Goal: Task Accomplishment & Management: Use online tool/utility

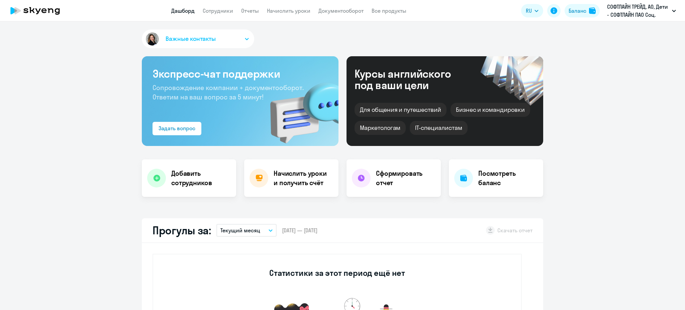
select select "30"
click at [215, 20] on app-header "Дашборд Сотрудники Отчеты Начислить уроки Документооборот Все продукты Дашборд …" at bounding box center [342, 10] width 685 height 21
click at [212, 13] on link "Сотрудники" at bounding box center [218, 10] width 30 height 7
select select "30"
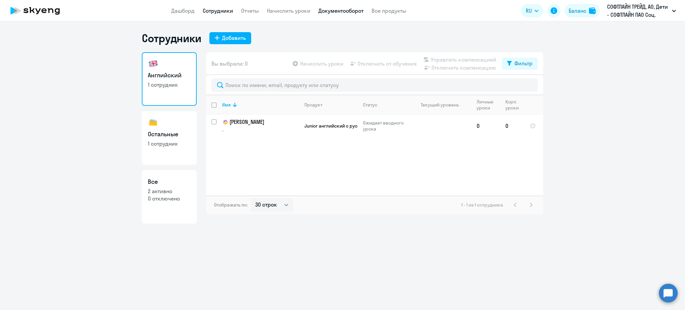
click at [342, 10] on link "Документооборот" at bounding box center [340, 10] width 45 height 7
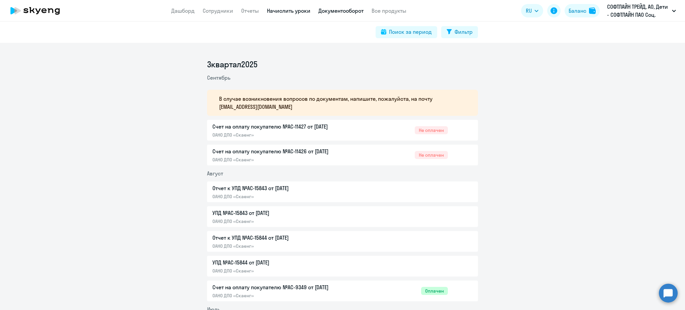
click at [273, 12] on link "Начислить уроки" at bounding box center [288, 10] width 43 height 7
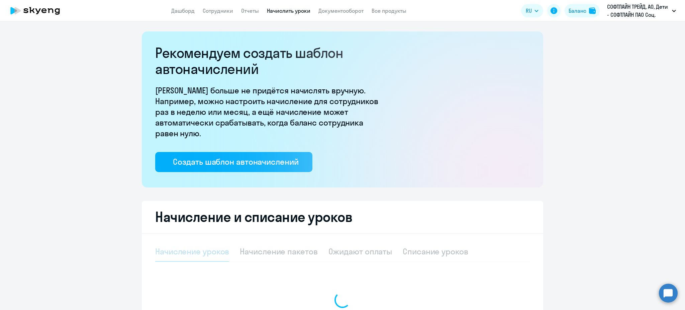
select select "10"
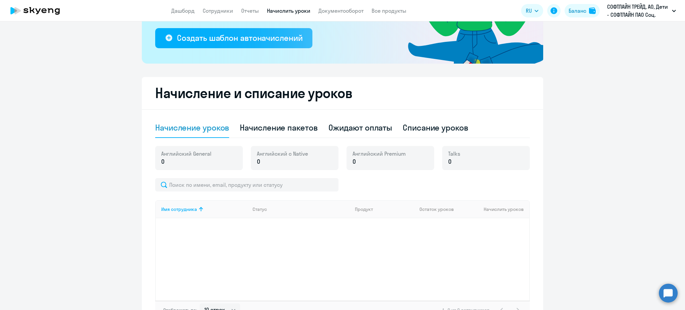
scroll to position [134, 0]
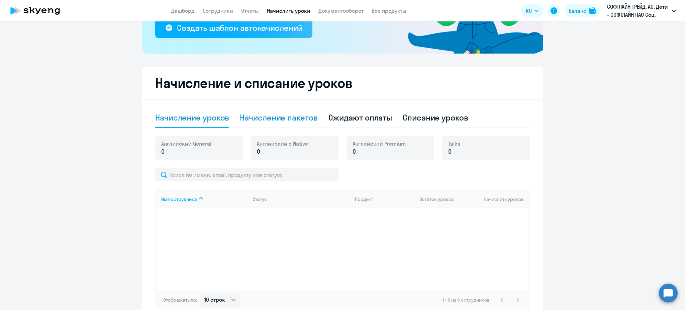
click at [244, 125] on div "Начисление пакетов" at bounding box center [279, 118] width 78 height 20
select select "10"
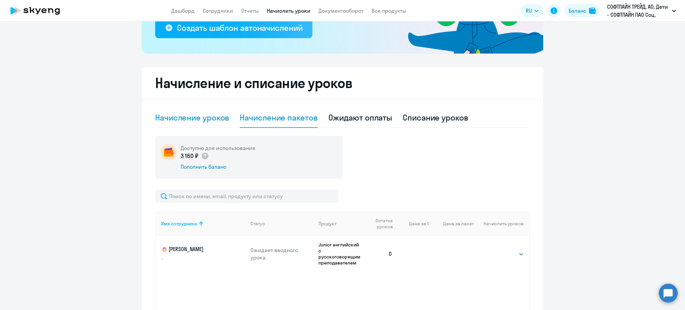
click at [222, 118] on div "Начисление уроков" at bounding box center [192, 117] width 74 height 11
select select "10"
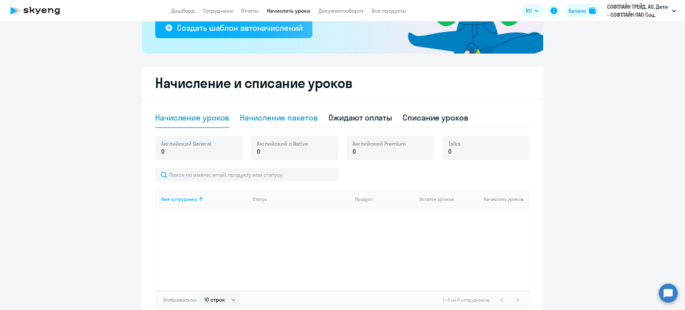
click at [291, 116] on div "Начисление пакетов" at bounding box center [279, 117] width 78 height 11
select select "10"
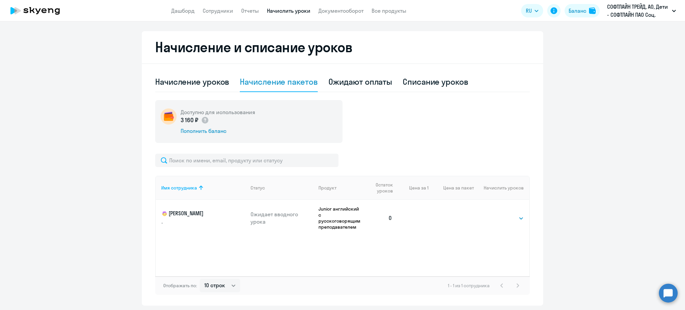
scroll to position [178, 0]
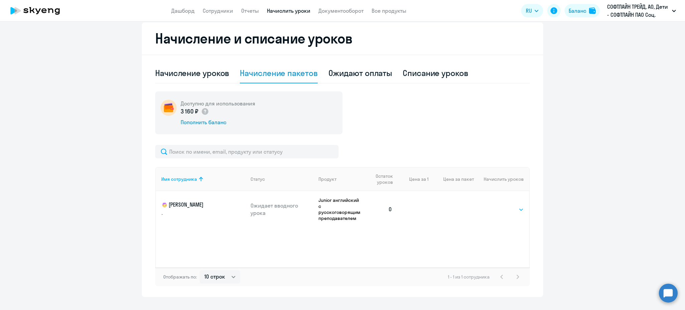
click at [505, 208] on select "Выбрать 4 8 16 32 64 128" at bounding box center [509, 209] width 27 height 8
select select "4"
click at [496, 205] on select "Выбрать 4 8 16 32 64 128" at bounding box center [509, 209] width 27 height 8
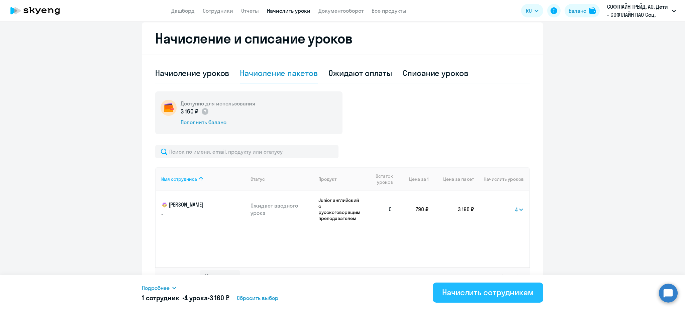
click at [480, 295] on div "Начислить сотрудникам" at bounding box center [488, 291] width 92 height 11
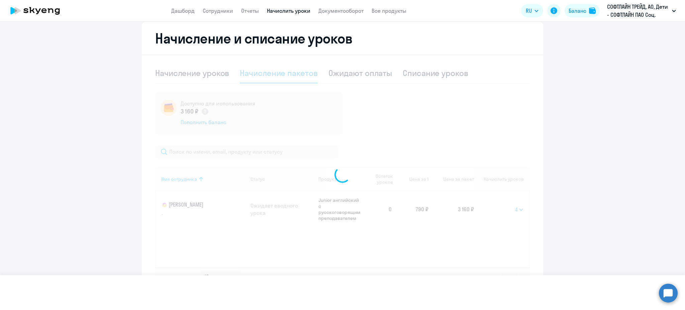
select select
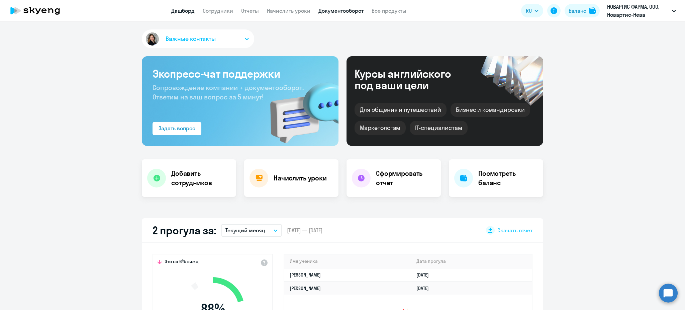
click at [338, 9] on link "Документооборот" at bounding box center [340, 10] width 45 height 7
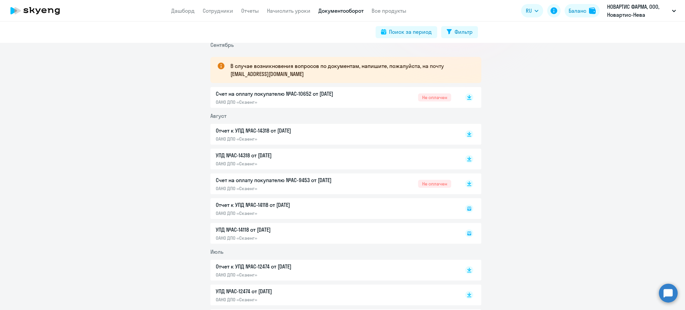
scroll to position [89, 0]
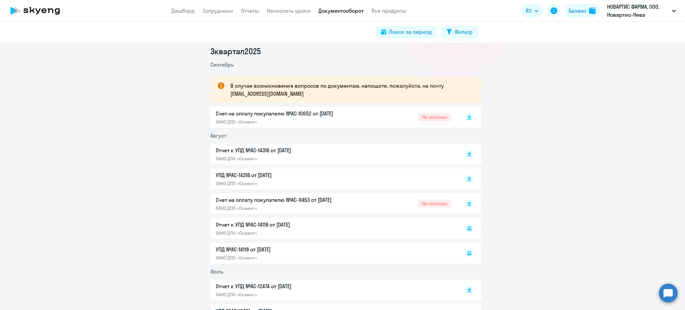
click at [320, 200] on p "Счет на оплату покупателю №AC-9453 от 02.08.2025" at bounding box center [286, 200] width 140 height 8
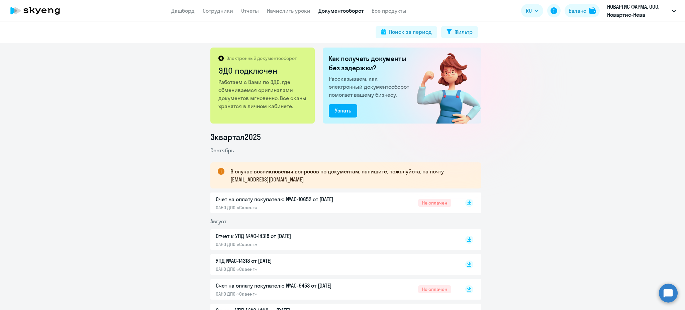
scroll to position [0, 0]
